Goal: Task Accomplishment & Management: Use online tool/utility

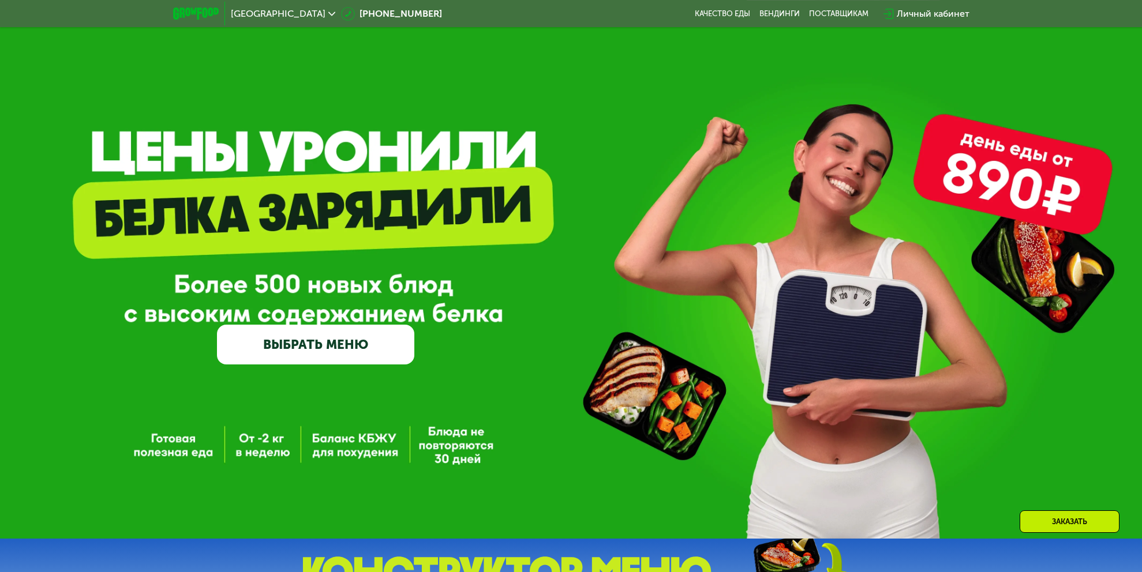
scroll to position [461, 0]
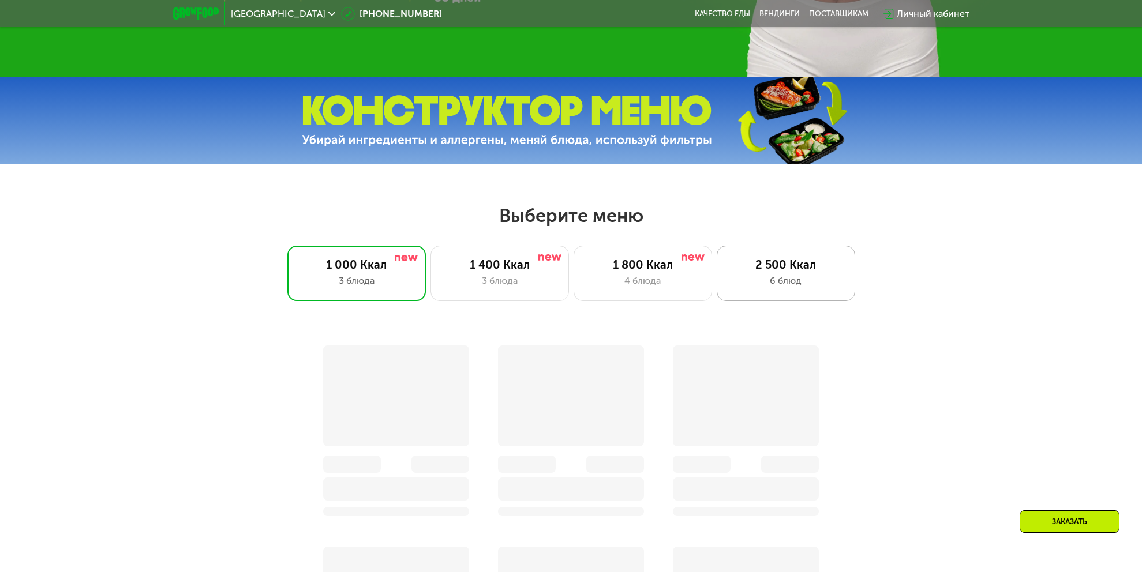
click at [800, 283] on div "6 блюд" at bounding box center [786, 281] width 114 height 14
click at [805, 280] on div "6 блюд" at bounding box center [786, 281] width 114 height 14
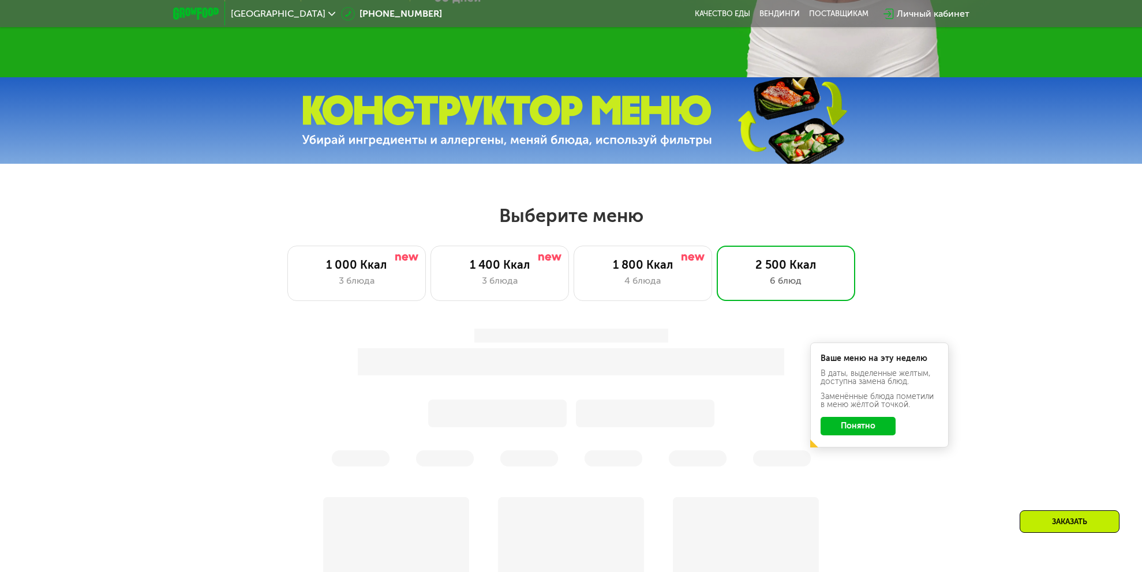
click at [857, 427] on button "Понятно" at bounding box center [857, 426] width 75 height 18
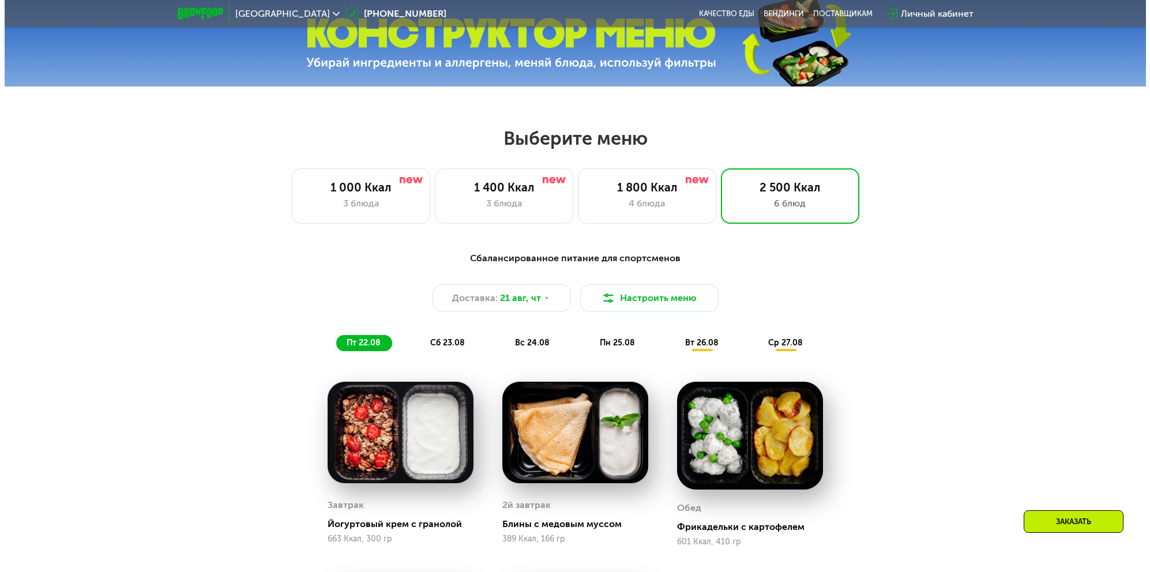
scroll to position [558, 0]
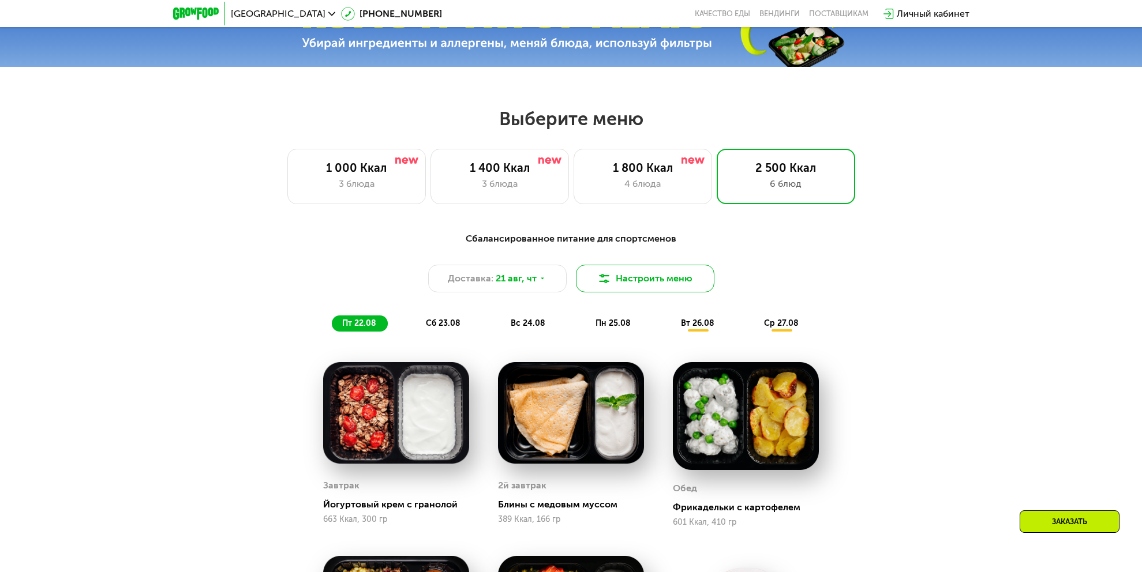
click at [646, 279] on button "Настроить меню" at bounding box center [645, 279] width 138 height 28
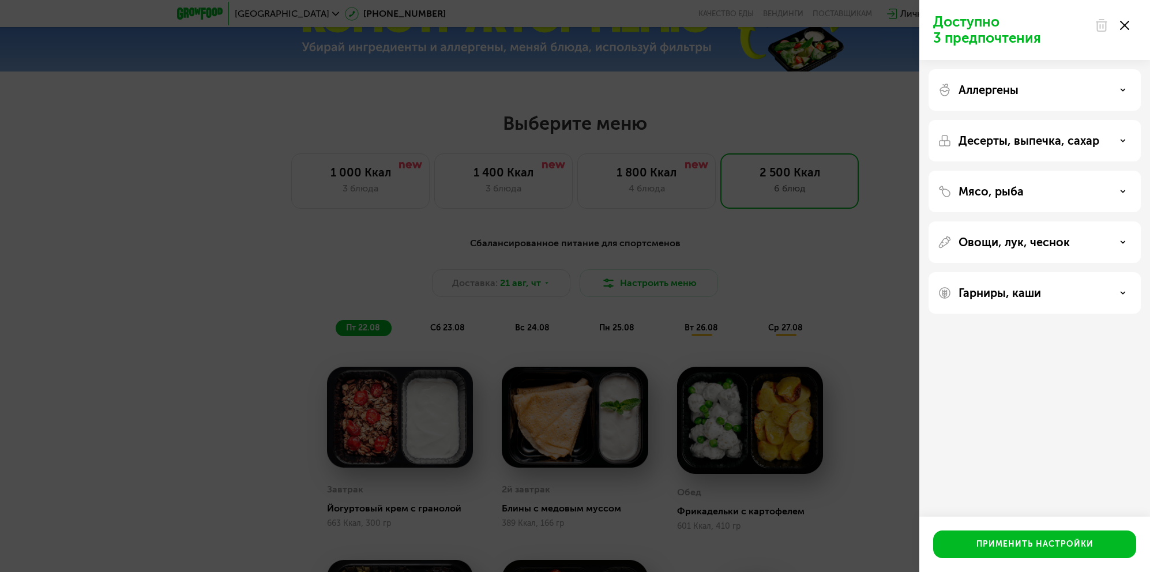
click at [1126, 87] on div "Аллергены" at bounding box center [1035, 90] width 194 height 14
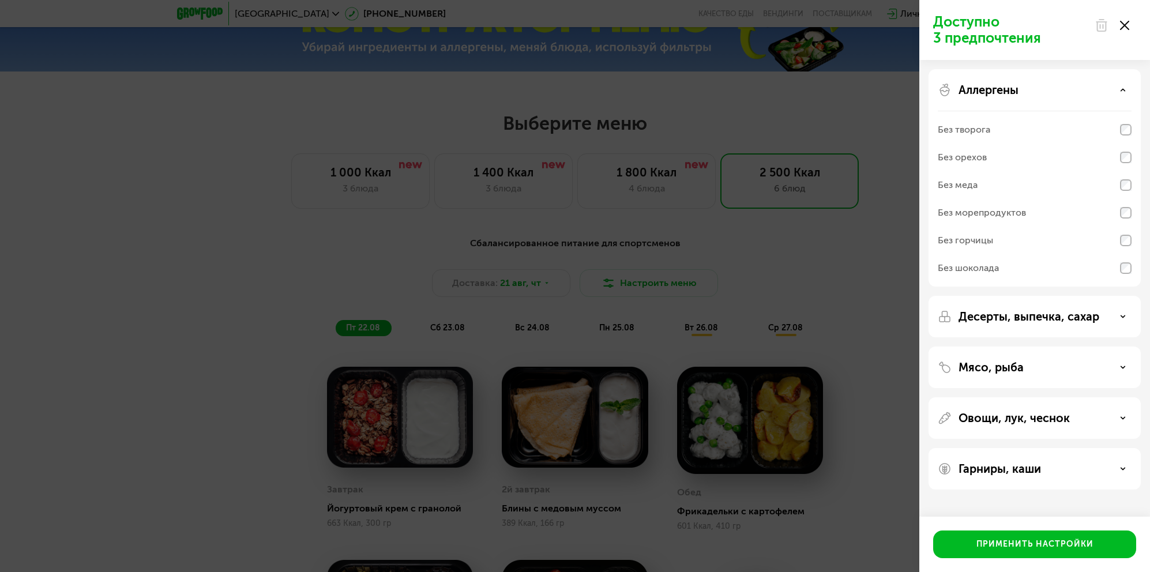
click at [1112, 397] on div "Мясо, рыба" at bounding box center [1035, 418] width 212 height 42
click at [1116, 366] on div "Мясо, рыба" at bounding box center [1035, 368] width 194 height 14
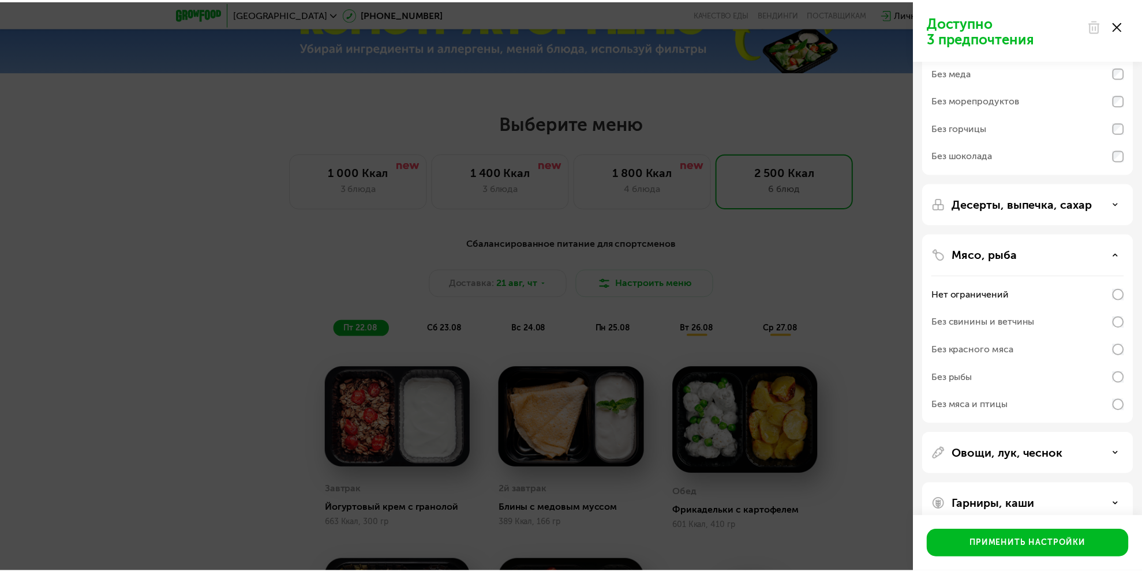
scroll to position [115, 0]
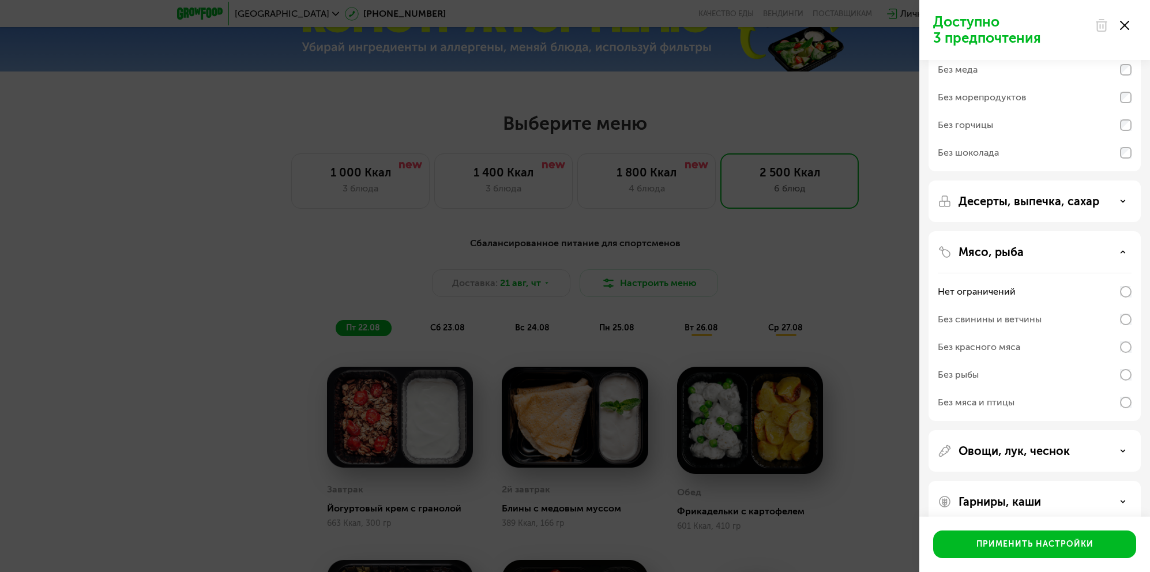
click at [873, 265] on div "Доступно 3 предпочтения Аллергены Без творога Без орехов Без меда Без морепроду…" at bounding box center [575, 286] width 1150 height 572
